Goal: Task Accomplishment & Management: Complete application form

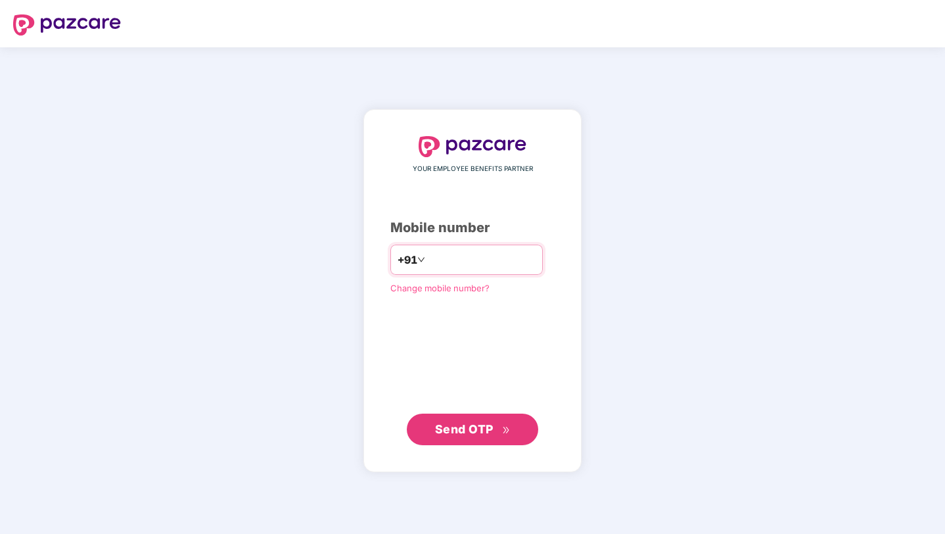
click at [467, 266] on input "number" at bounding box center [482, 259] width 108 height 21
paste input "**********"
type input "**********"
click at [511, 434] on button "Send OTP" at bounding box center [472, 429] width 131 height 32
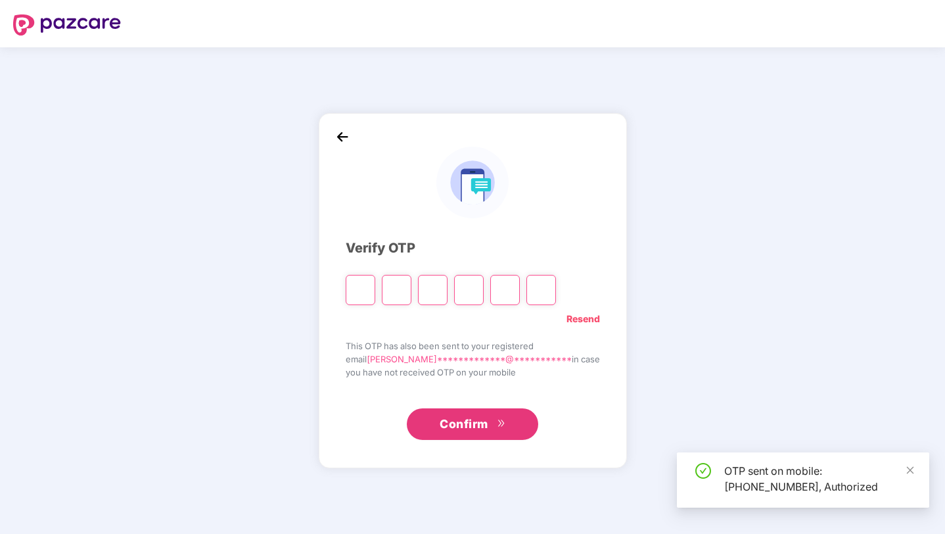
type input "*"
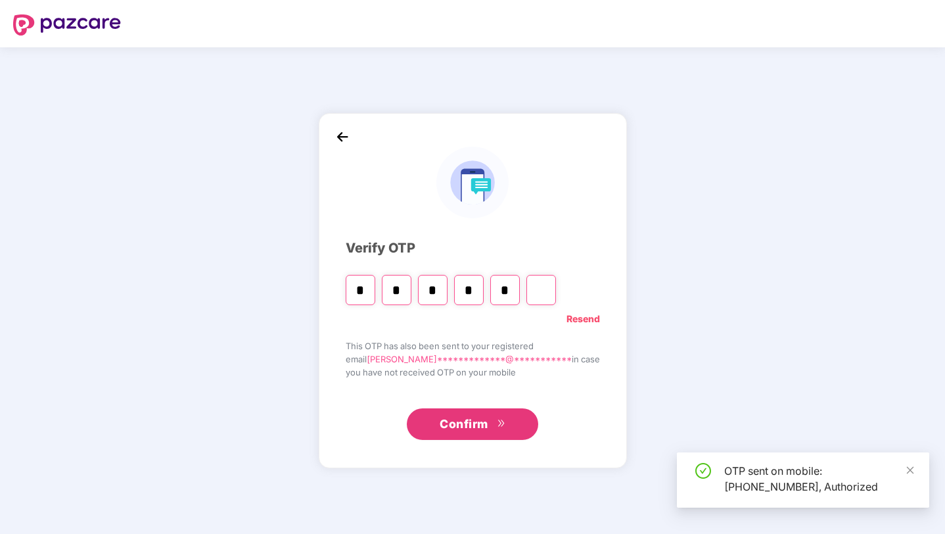
type input "*"
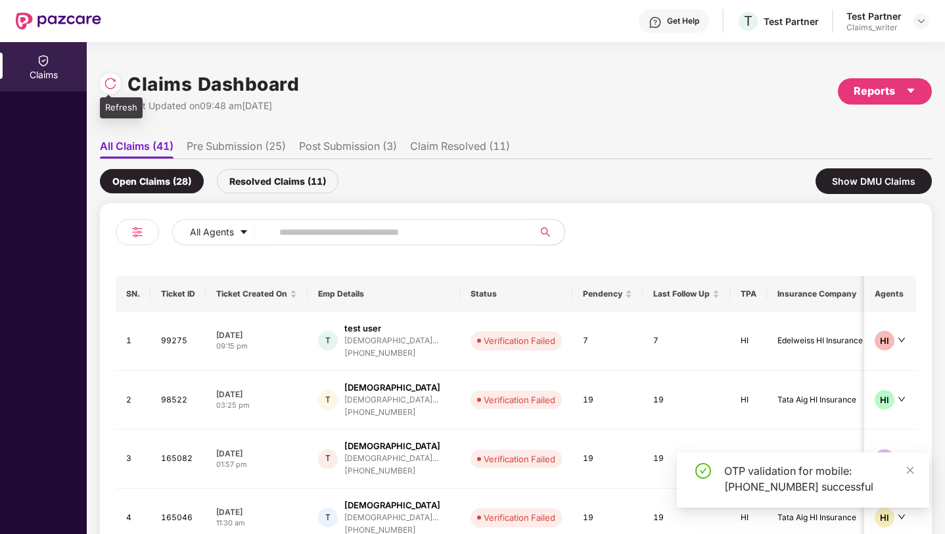
click at [113, 82] on img at bounding box center [110, 83] width 13 height 13
click at [448, 316] on td "T test user krishna+90dddfdhe7@paz... +916666010550" at bounding box center [384, 341] width 152 height 59
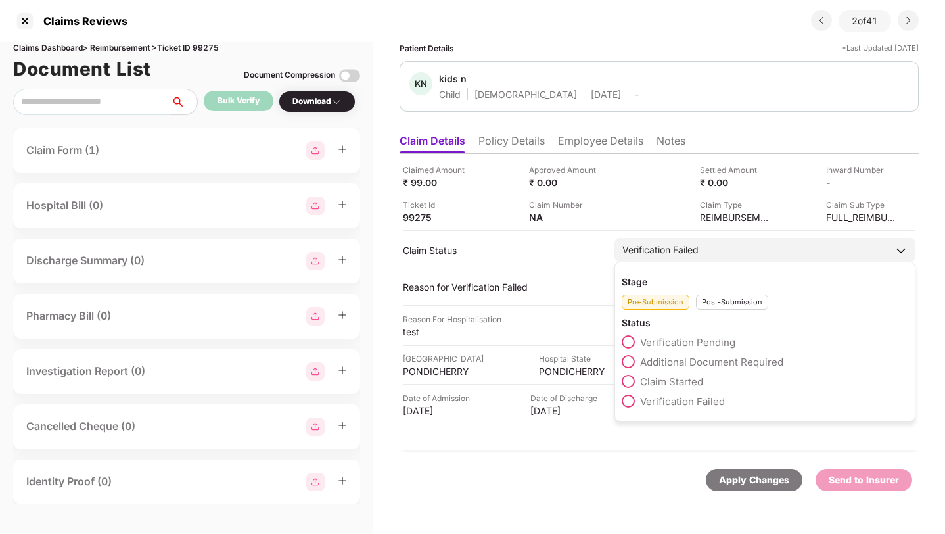
click at [715, 255] on div "Verification Failed" at bounding box center [765, 250] width 301 height 24
click at [737, 302] on div "Post-Submission" at bounding box center [732, 301] width 72 height 15
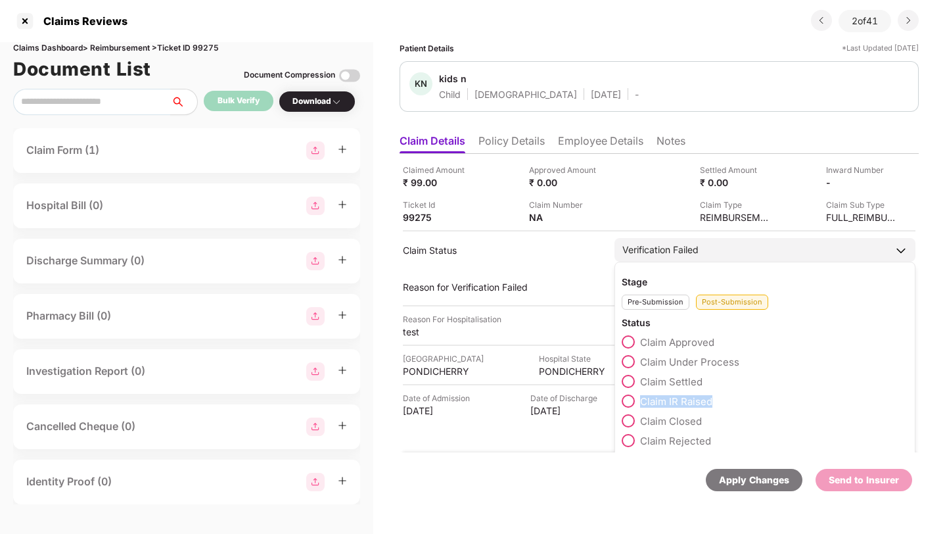
drag, startPoint x: 642, startPoint y: 402, endPoint x: 714, endPoint y: 405, distance: 72.4
click at [714, 405] on div "Claim IR Raised" at bounding box center [765, 404] width 287 height 20
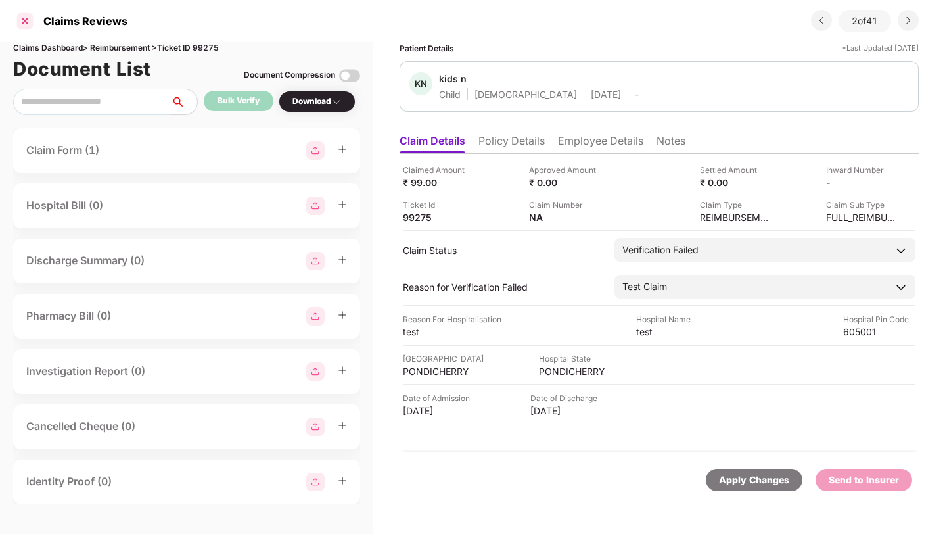
click at [28, 24] on div at bounding box center [24, 21] width 21 height 21
